Goal: Task Accomplishment & Management: Use online tool/utility

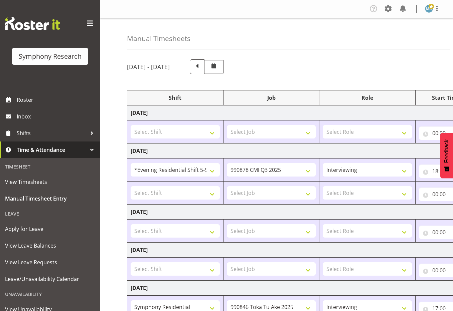
select select "48116"
select select "10239"
select select "47"
select select "245"
select select "9426"
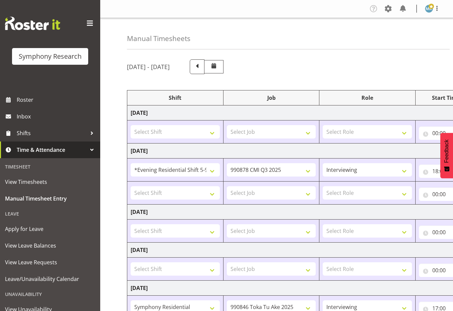
select select "47"
select select "39995"
select select "10527"
select select "17154"
select select "9426"
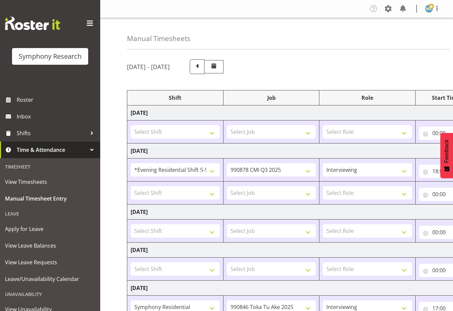
select select "47"
select select "17154"
select select "9426"
select select "47"
select select "17154"
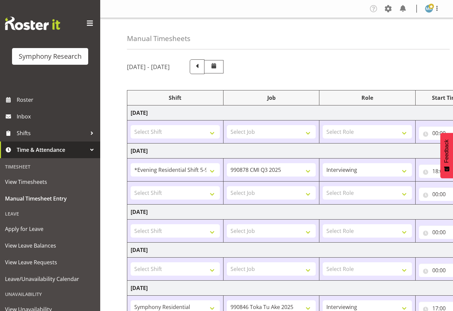
select select "9426"
select select "47"
select select "41319"
select select "9636"
select select "47"
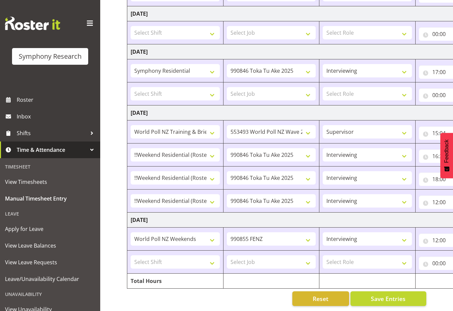
scroll to position [0, 129]
